Goal: Information Seeking & Learning: Learn about a topic

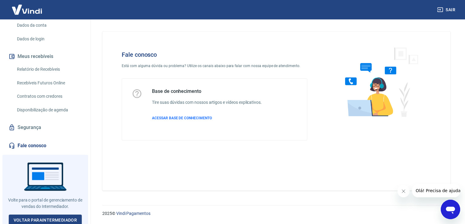
scroll to position [90, 0]
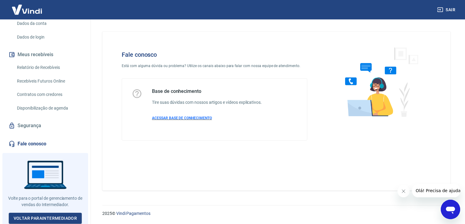
click at [177, 119] on span "ACESSAR BASE DE CONHECIMENTO" at bounding box center [182, 118] width 60 height 4
click at [40, 141] on link "Fale conosco" at bounding box center [45, 143] width 76 height 13
click at [169, 120] on p "ACESSAR BASE DE CONHECIMENTO" at bounding box center [207, 117] width 110 height 5
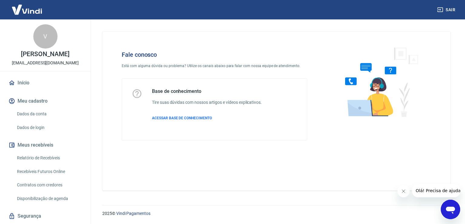
drag, startPoint x: 18, startPoint y: 193, endPoint x: 234, endPoint y: 147, distance: 221.4
click at [235, 147] on div "Fale conosco Está com alguma dúvida ou problema? Utilize os canais abaixo para …" at bounding box center [214, 95] width 205 height 109
click at [192, 119] on span "ACESSAR BASE DE CONHECIMENTO" at bounding box center [182, 118] width 60 height 4
